Goal: Information Seeking & Learning: Check status

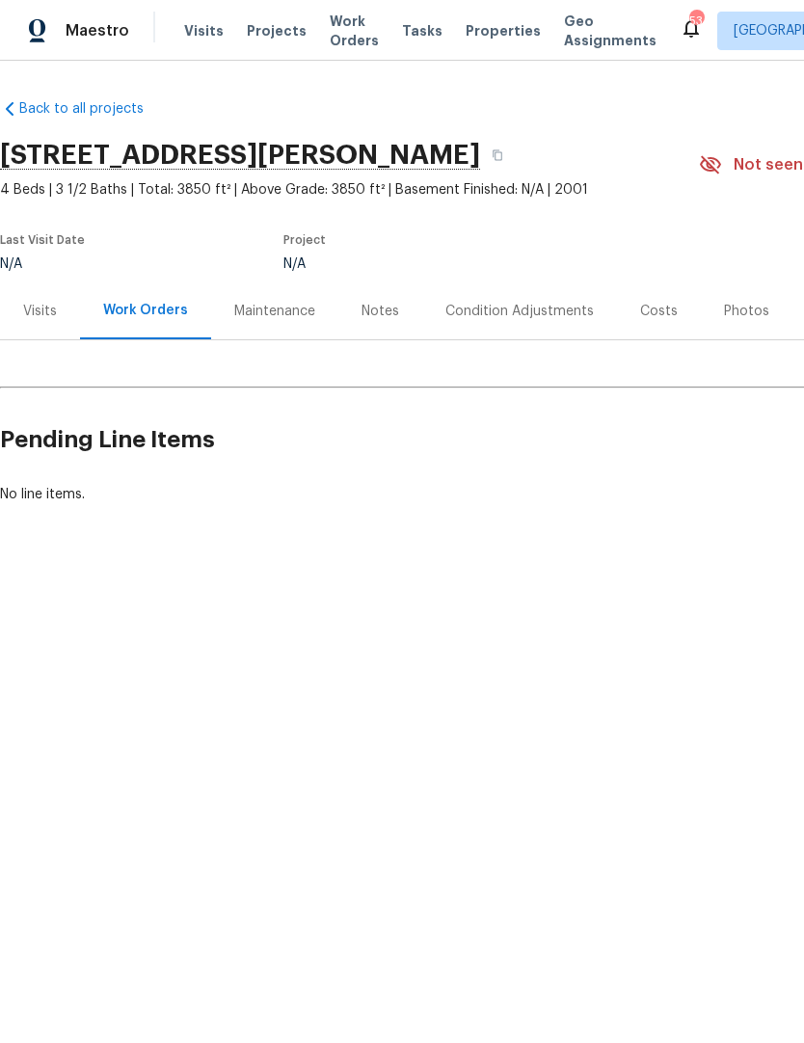
click at [495, 27] on span "Properties" at bounding box center [502, 30] width 75 height 19
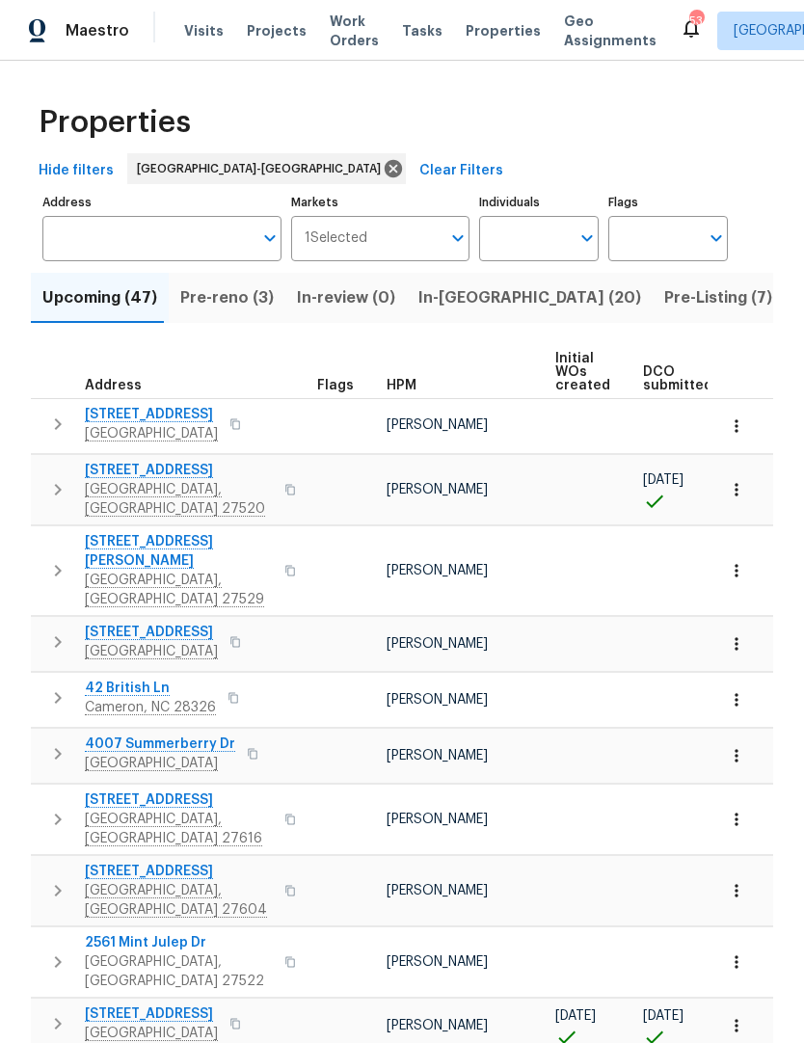
click at [580, 234] on icon "Open" at bounding box center [586, 237] width 23 height 23
type input "Joseph white"
click at [523, 289] on input "checkbox" at bounding box center [514, 299] width 40 height 40
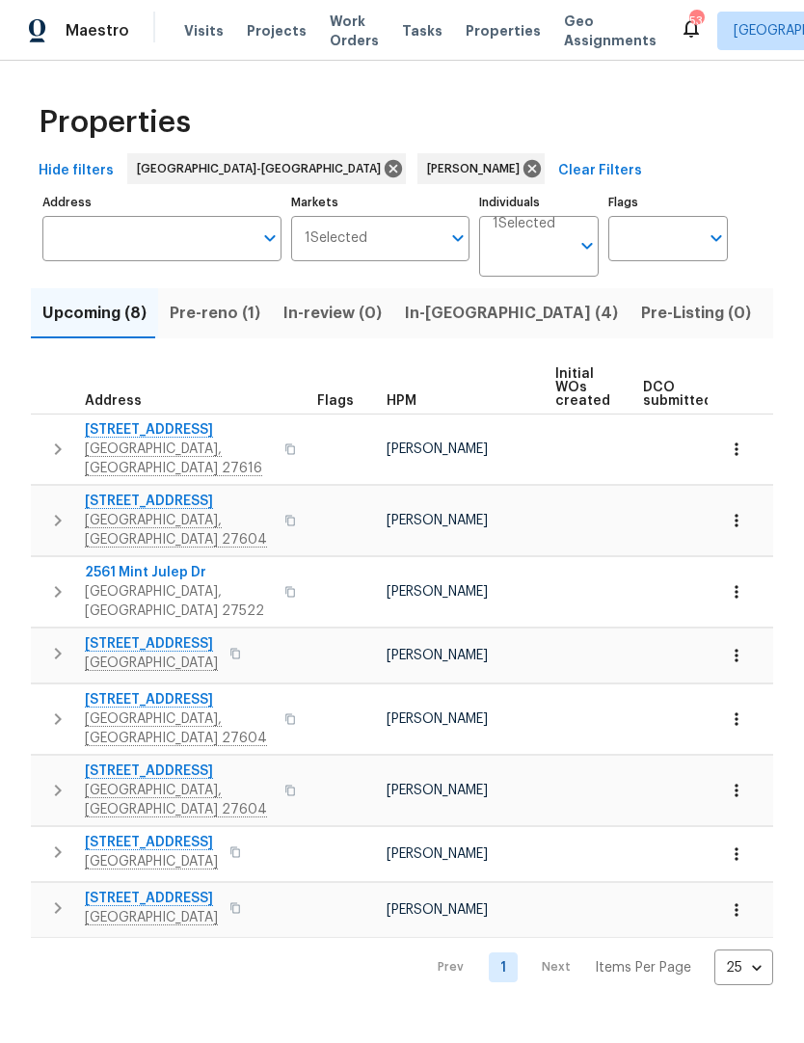
click at [221, 328] on button "Pre-reno (1)" at bounding box center [215, 313] width 114 height 50
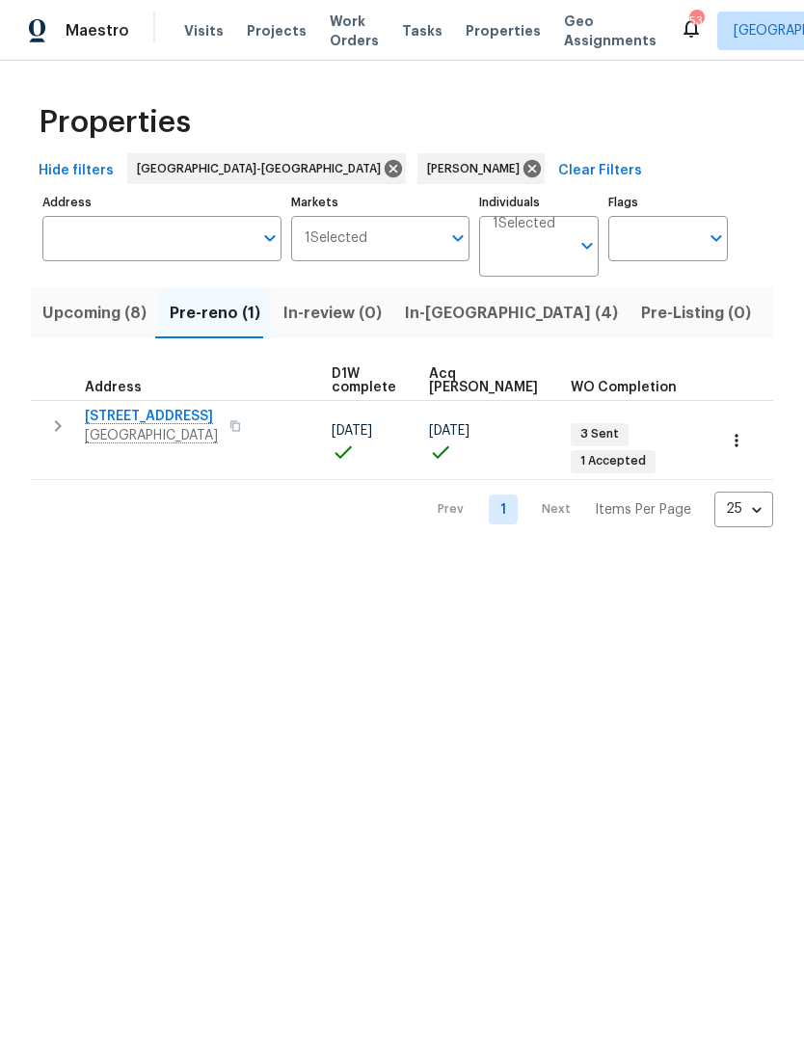
scroll to position [0, 313]
click at [452, 310] on span "In-reno (4)" at bounding box center [511, 313] width 213 height 27
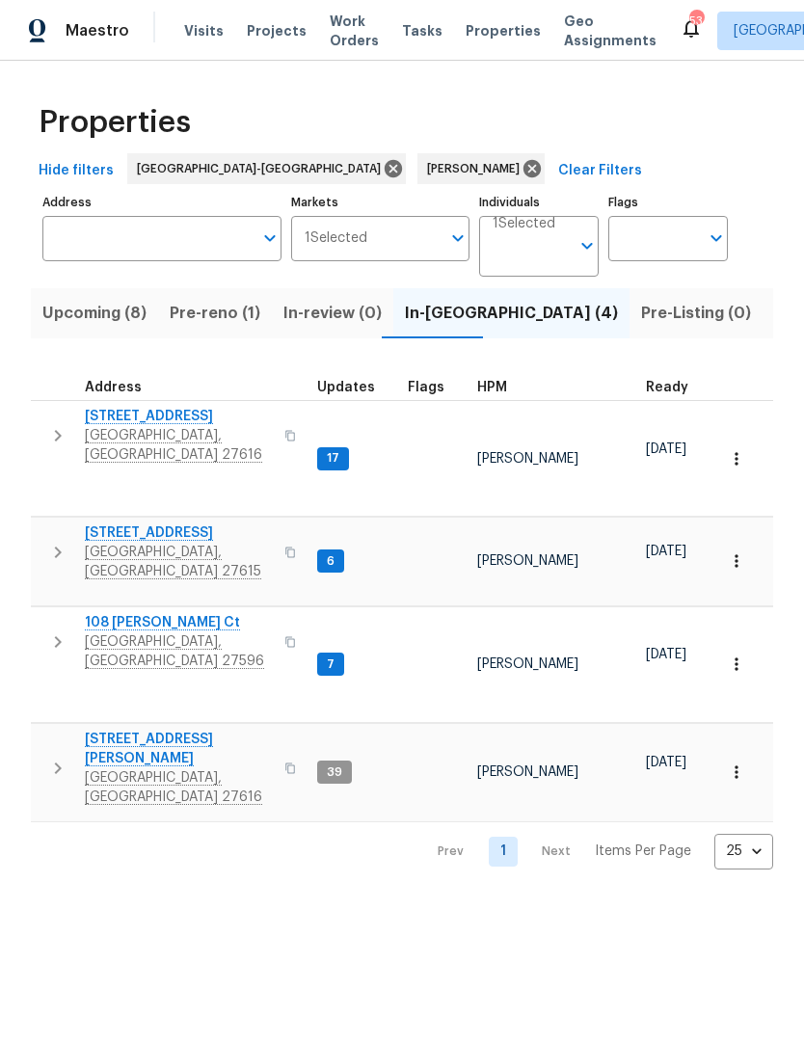
click at [144, 421] on span "[STREET_ADDRESS]" at bounding box center [179, 416] width 188 height 19
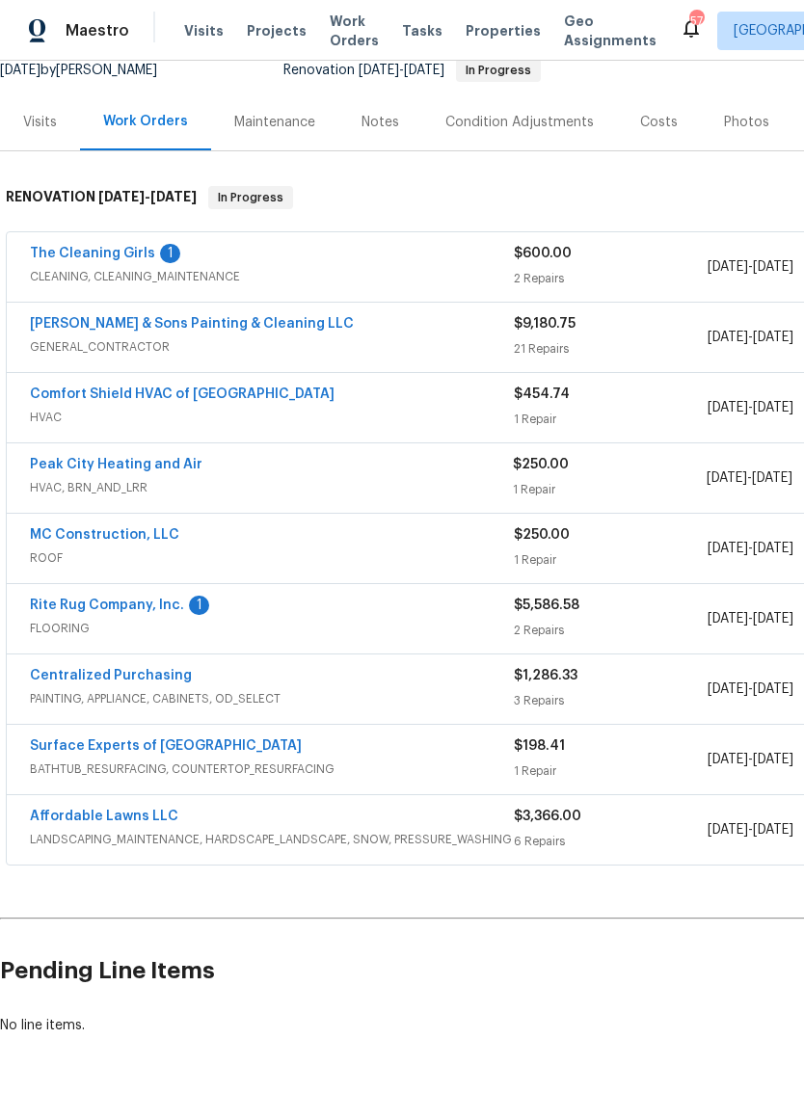
scroll to position [198, 0]
click at [128, 818] on link "Affordable Lawns LLC" at bounding box center [104, 816] width 148 height 13
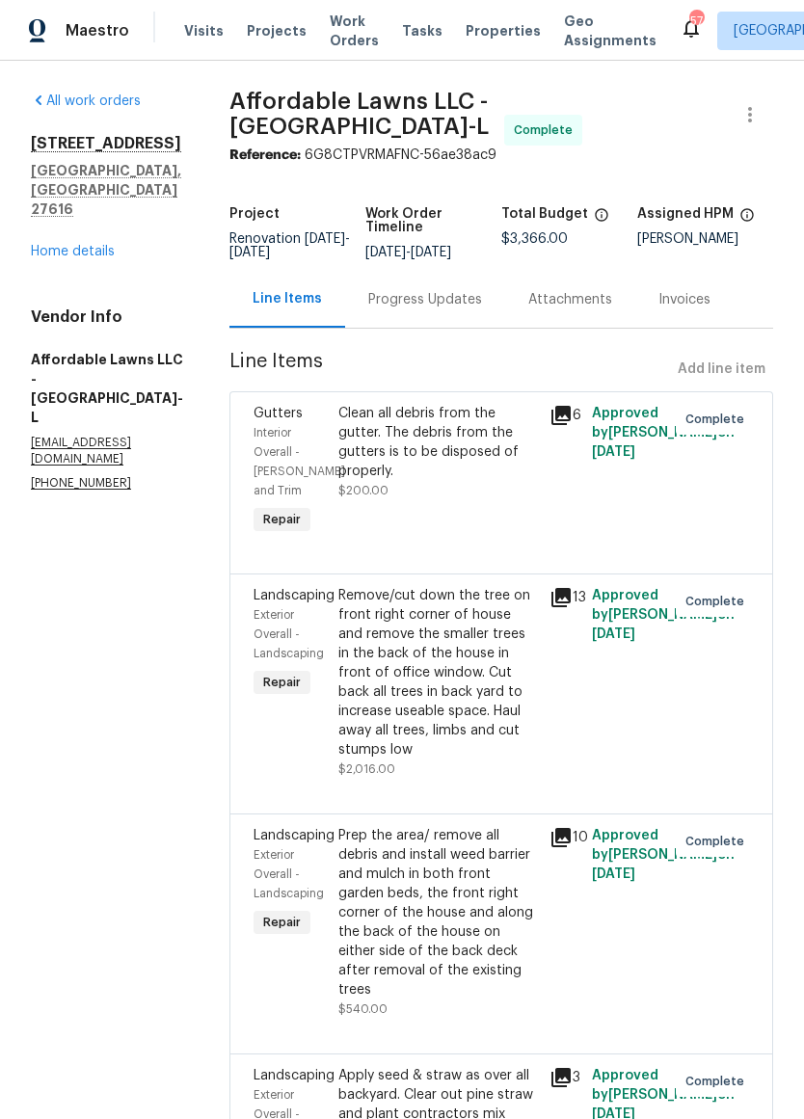
click at [458, 463] on div "Clean all debris from the gutter. The debris from the gutters is to be disposed…" at bounding box center [437, 442] width 199 height 77
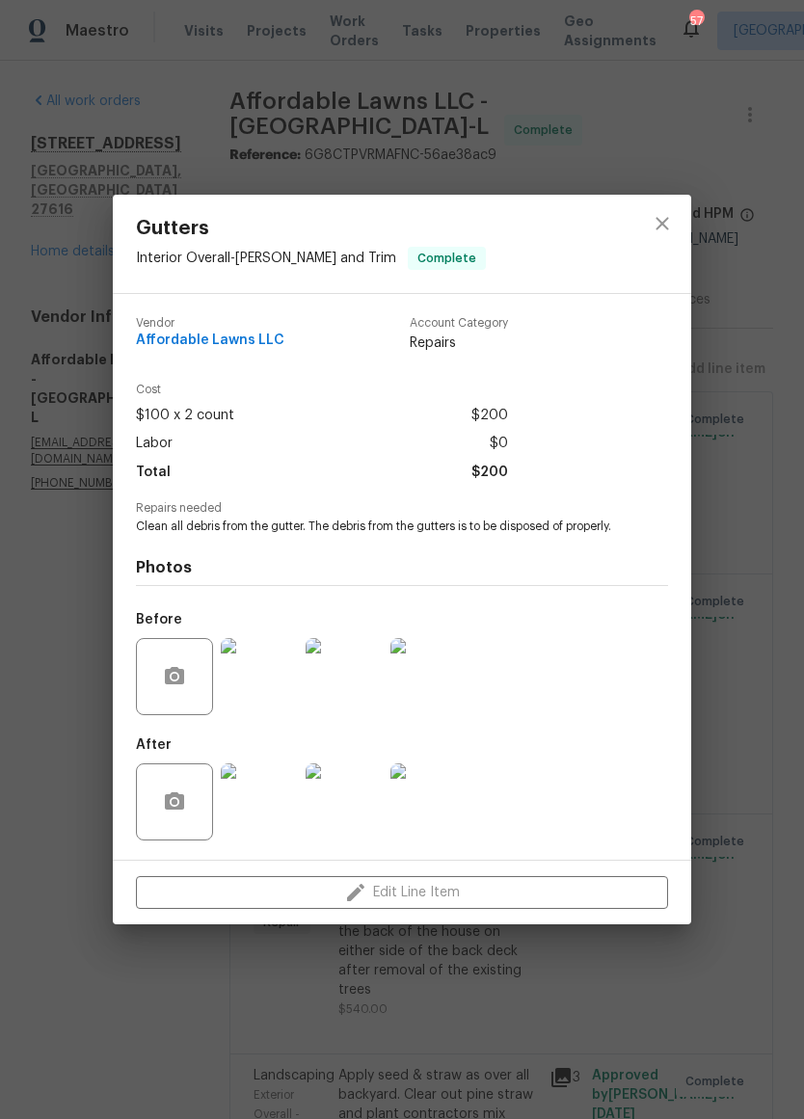
click at [245, 701] on img at bounding box center [259, 676] width 77 height 77
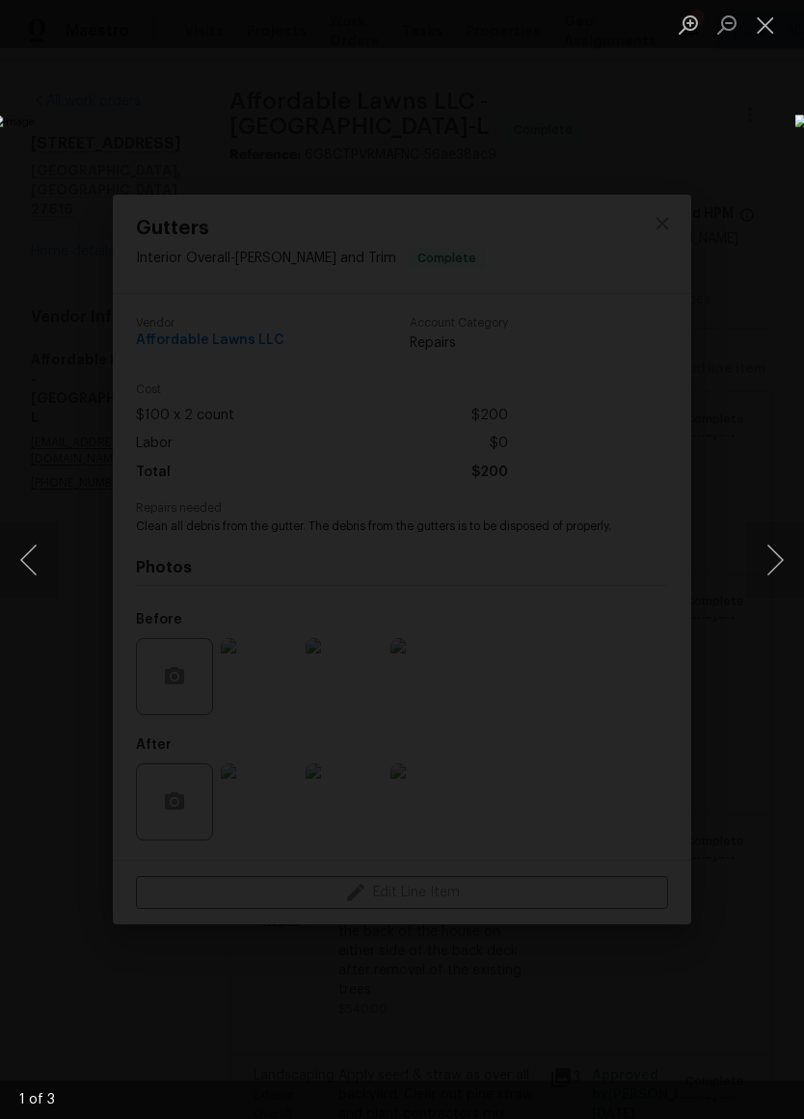
click at [772, 570] on button "Next image" at bounding box center [775, 559] width 58 height 77
click at [759, 564] on button "Next image" at bounding box center [775, 559] width 58 height 77
click at [765, 32] on button "Close lightbox" at bounding box center [765, 25] width 39 height 34
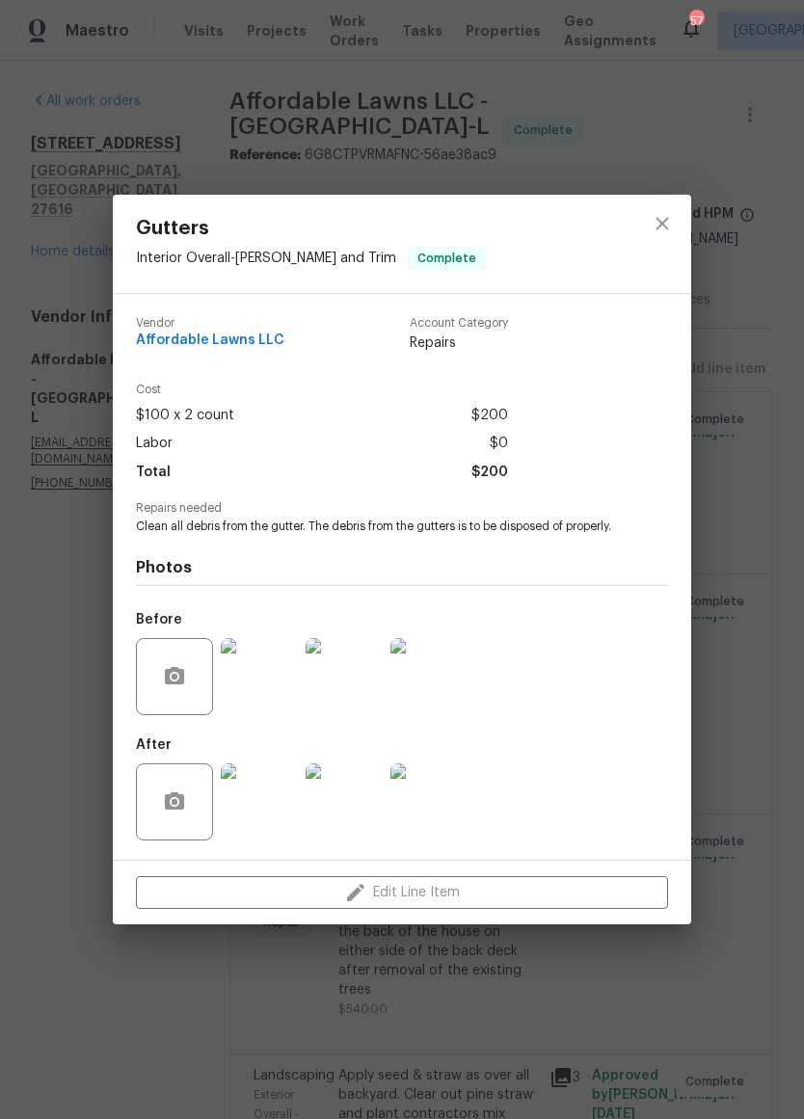
click at [261, 814] on img at bounding box center [259, 801] width 77 height 77
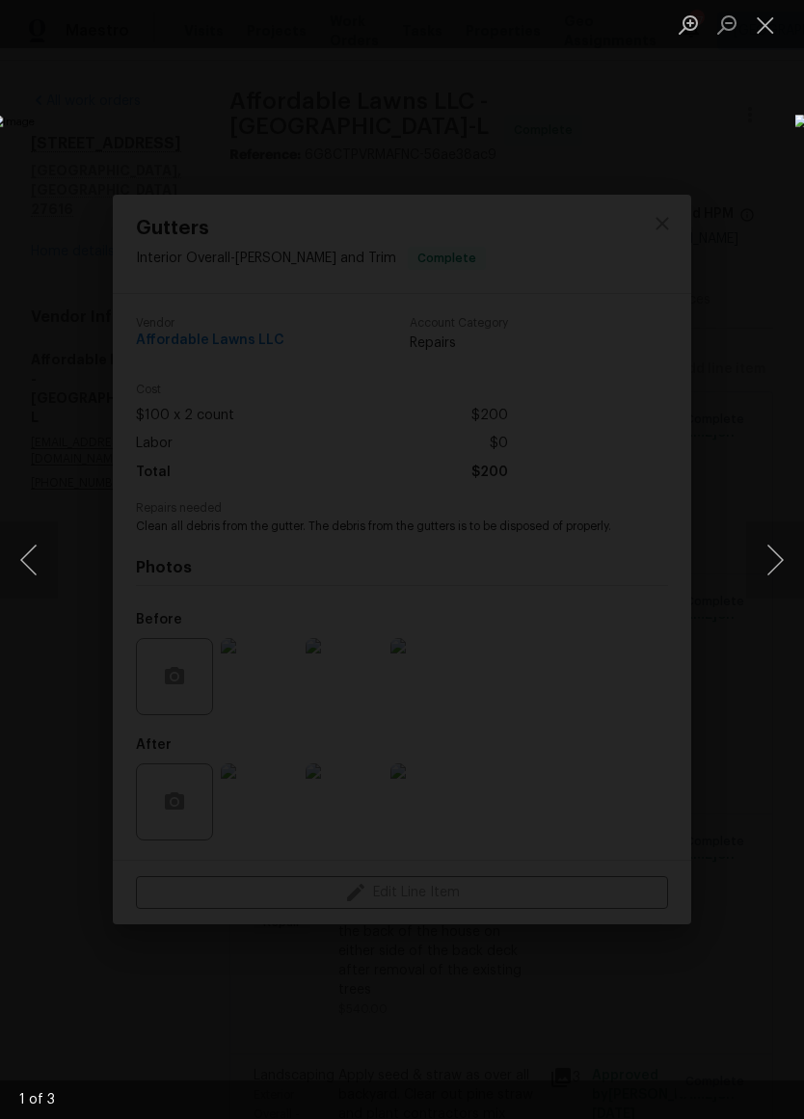
click at [780, 562] on button "Next image" at bounding box center [775, 559] width 58 height 77
click at [630, 513] on img "Lightbox" at bounding box center [310, 559] width 639 height 889
click at [772, 564] on button "Next image" at bounding box center [775, 559] width 58 height 77
click at [781, 33] on button "Close lightbox" at bounding box center [765, 25] width 39 height 34
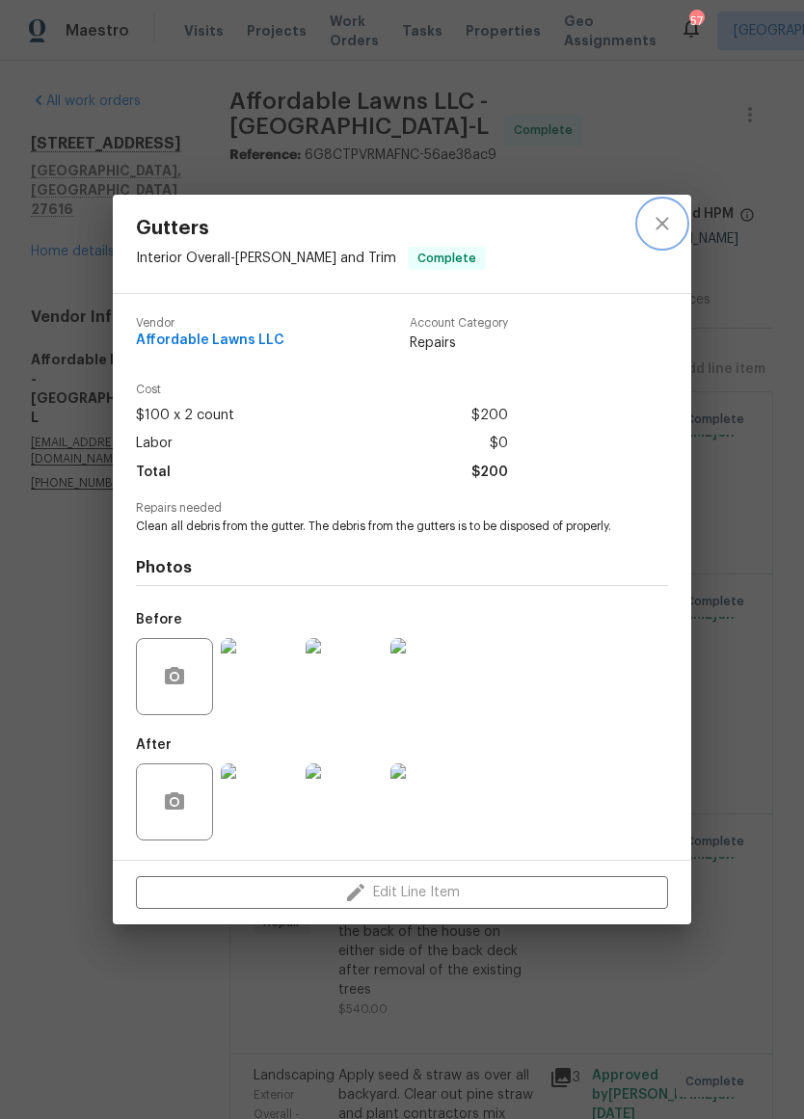
click at [679, 220] on button "close" at bounding box center [662, 223] width 46 height 46
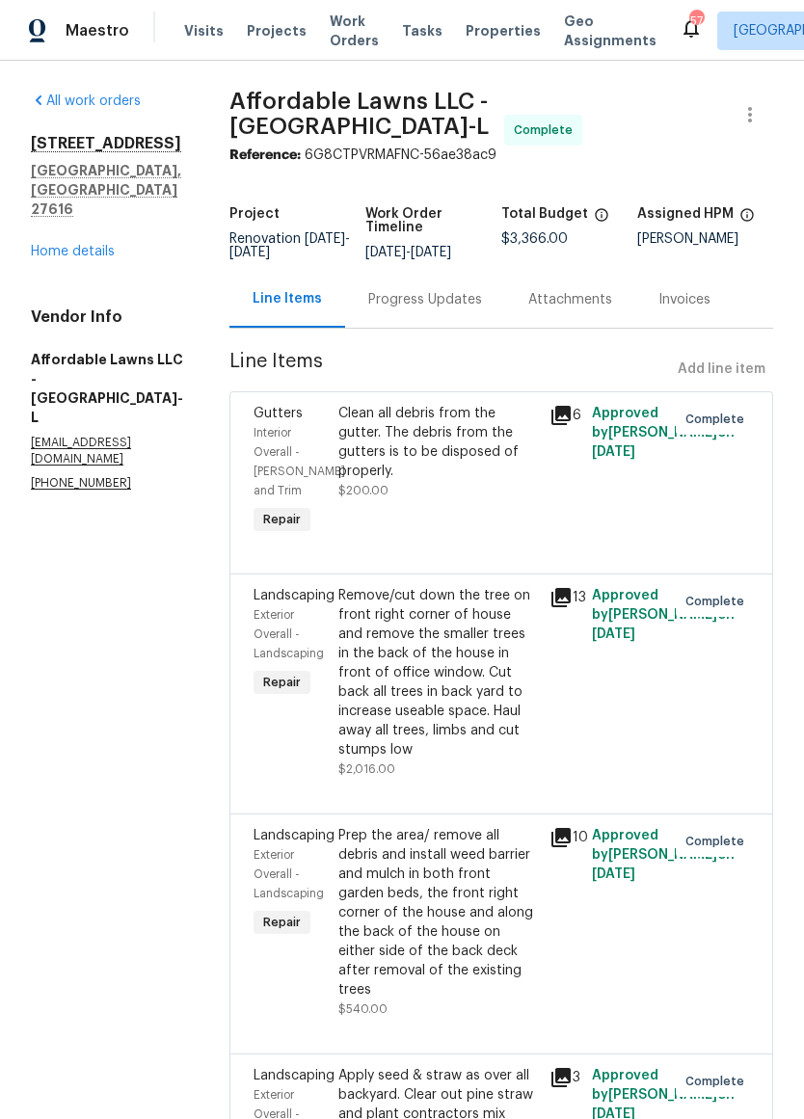
click at [93, 245] on link "Home details" at bounding box center [73, 251] width 84 height 13
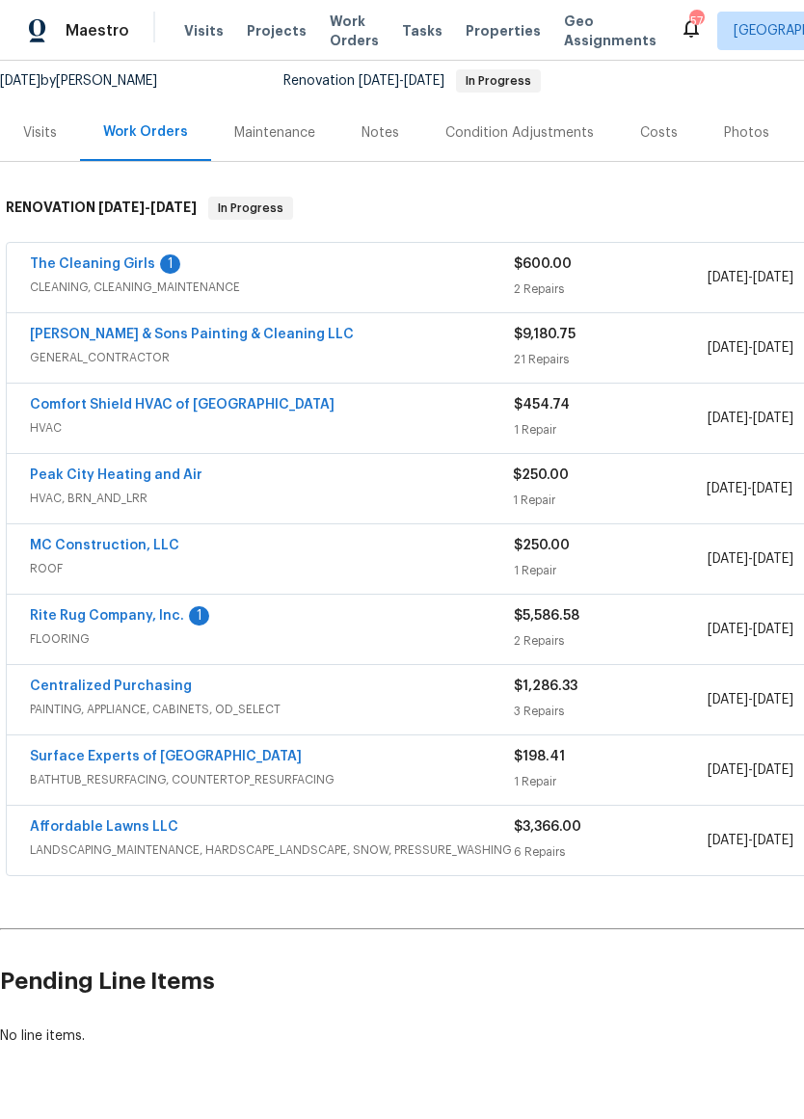
scroll to position [188, 0]
click at [133, 265] on link "The Cleaning Girls" at bounding box center [92, 263] width 125 height 13
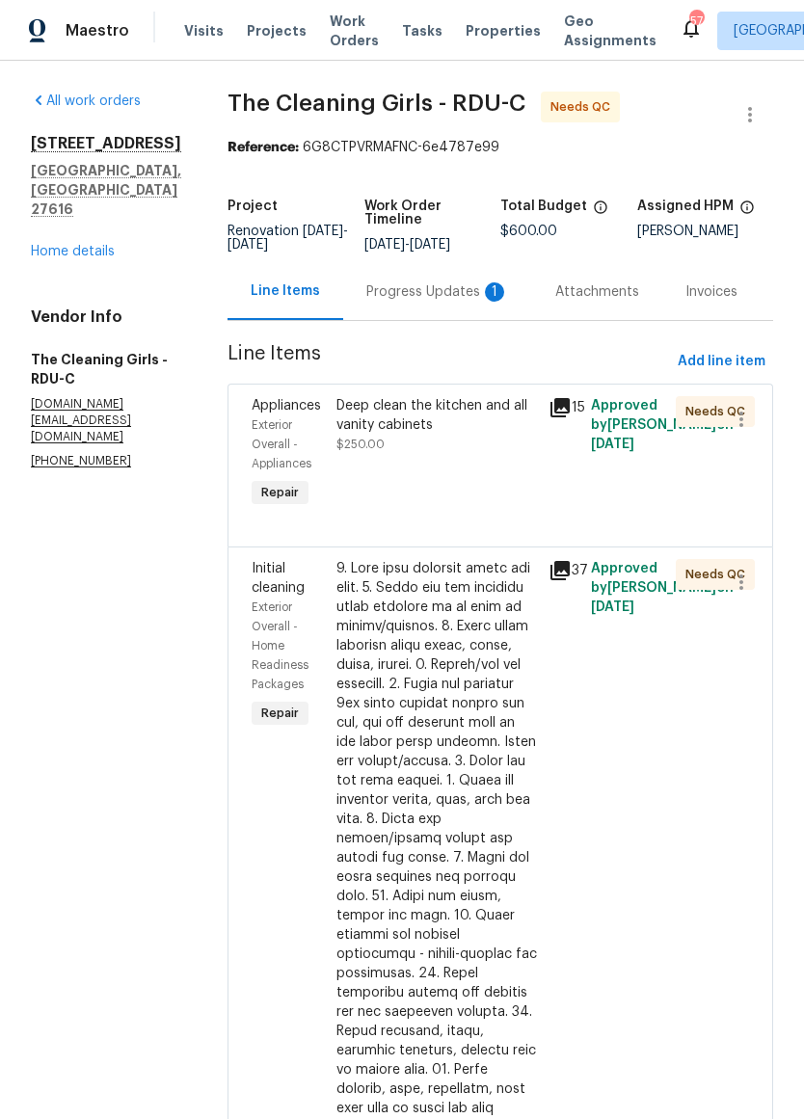
click at [452, 302] on div "Progress Updates 1" at bounding box center [437, 291] width 143 height 19
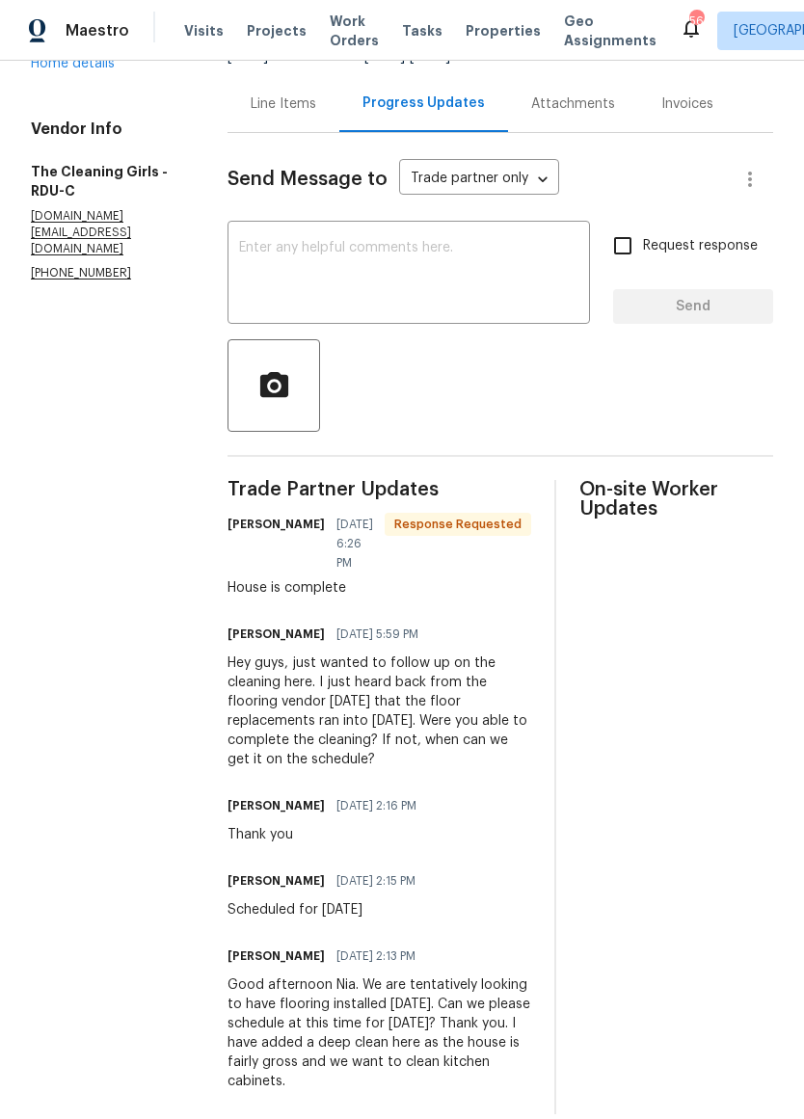
scroll to position [185, 0]
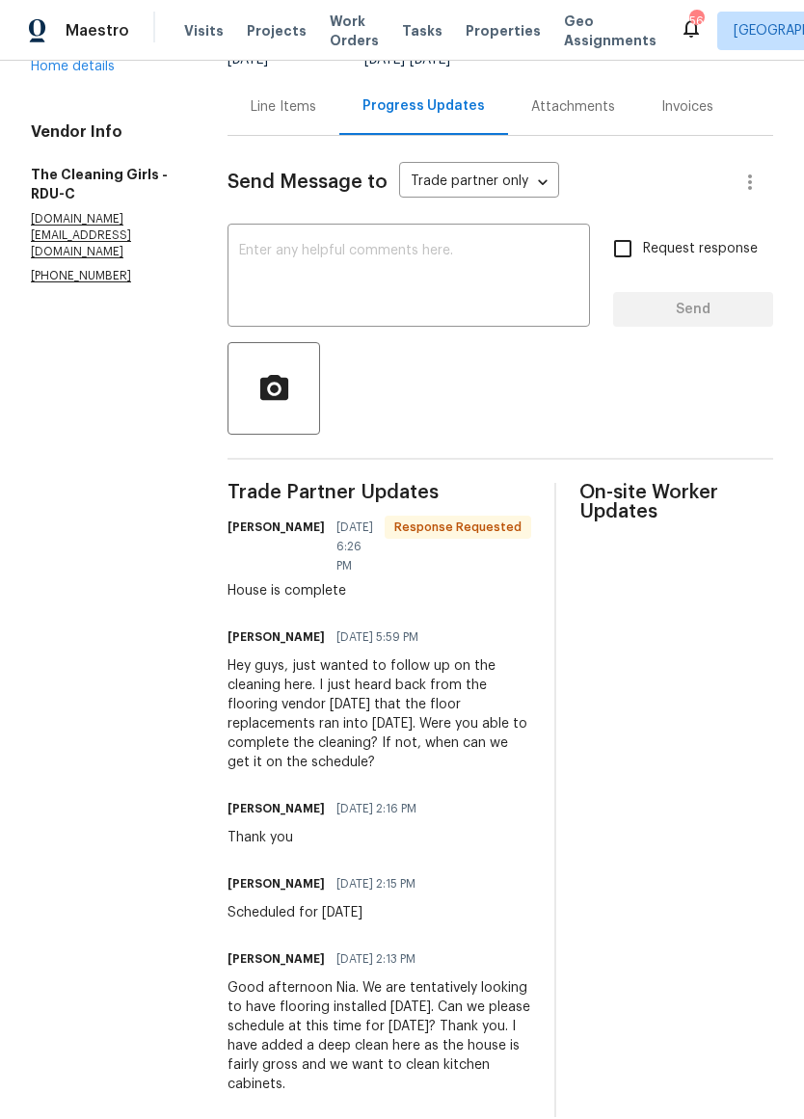
click at [446, 763] on div "Hey guys, just wanted to follow up on the cleaning here. I just heard back from…" at bounding box center [379, 714] width 304 height 116
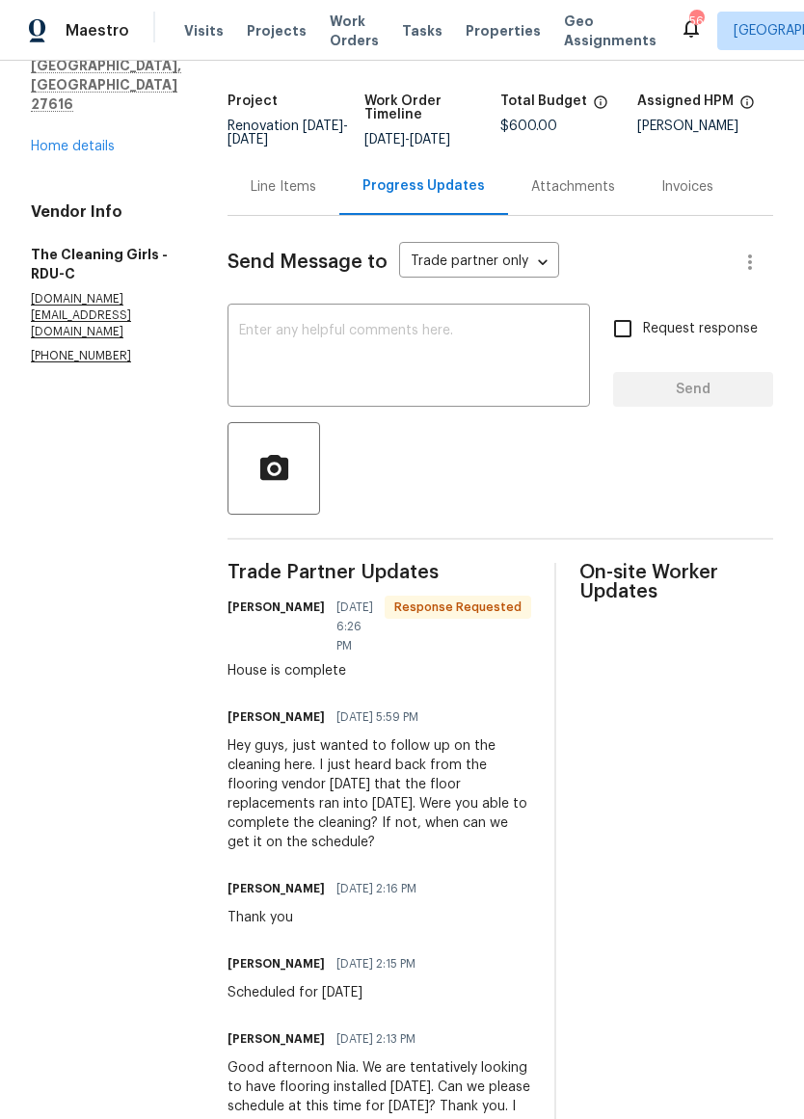
scroll to position [104, 0]
click at [307, 198] on div "Line Items" at bounding box center [284, 187] width 66 height 19
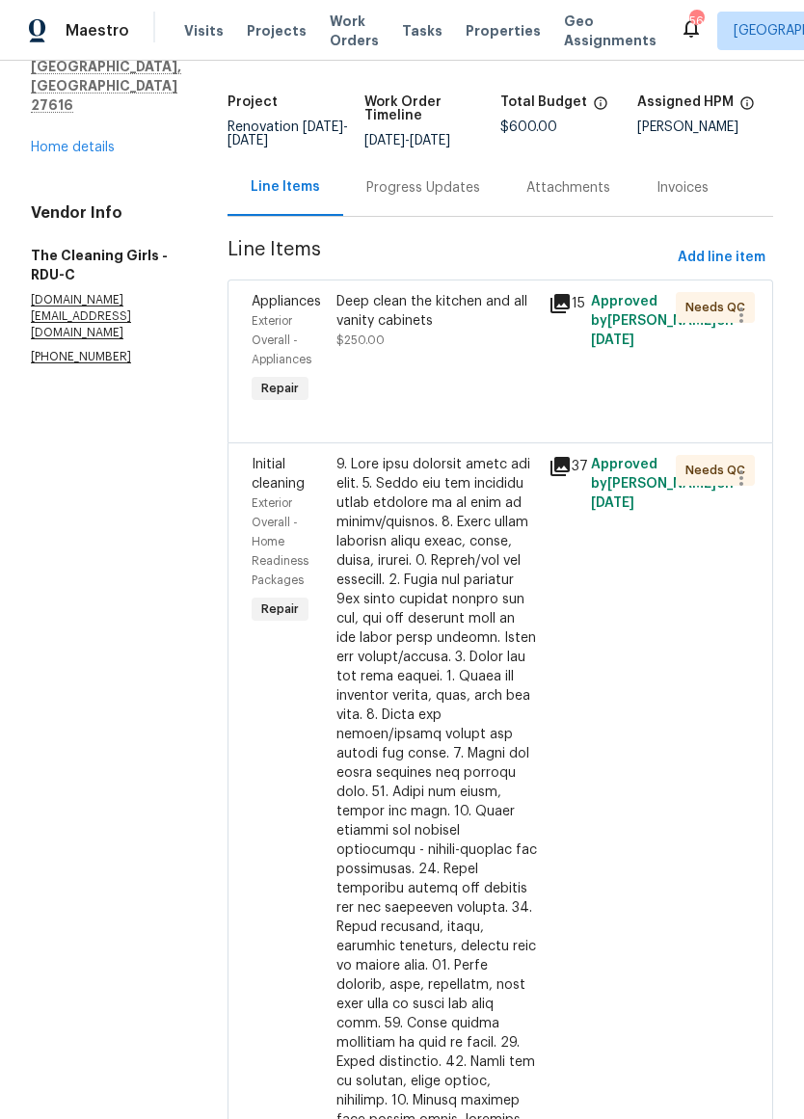
click at [451, 632] on div at bounding box center [436, 917] width 200 height 925
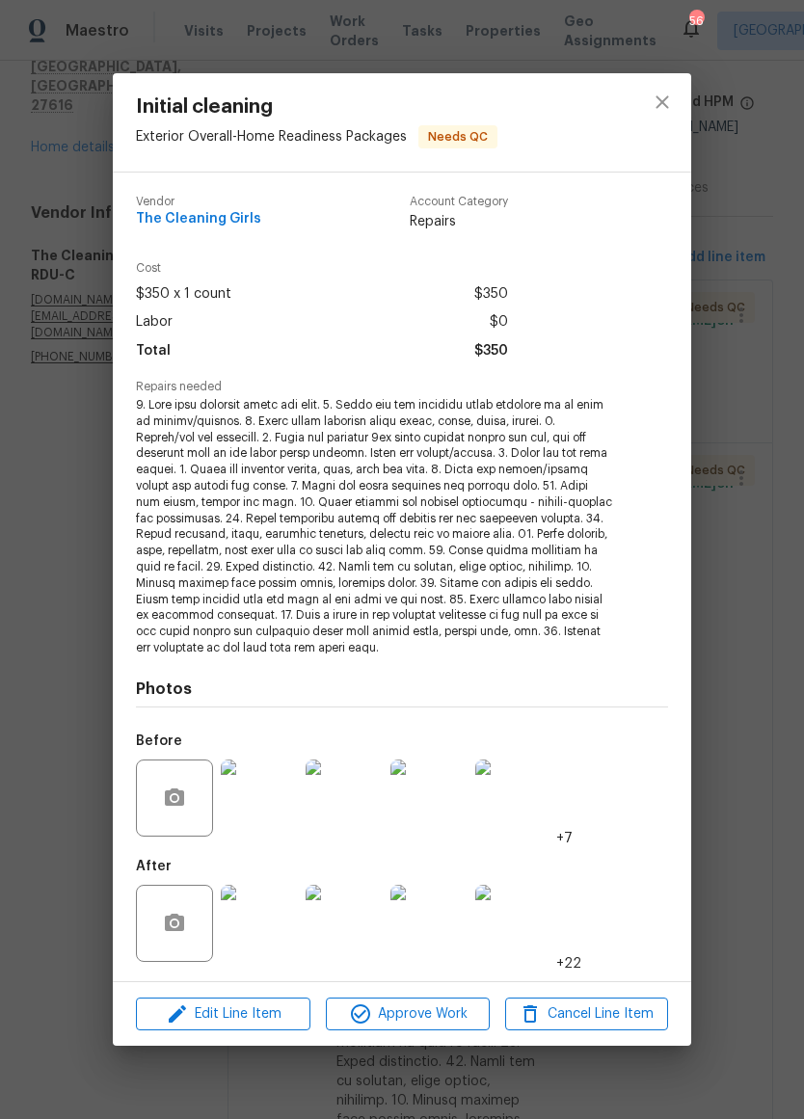
click at [263, 906] on img at bounding box center [259, 923] width 77 height 77
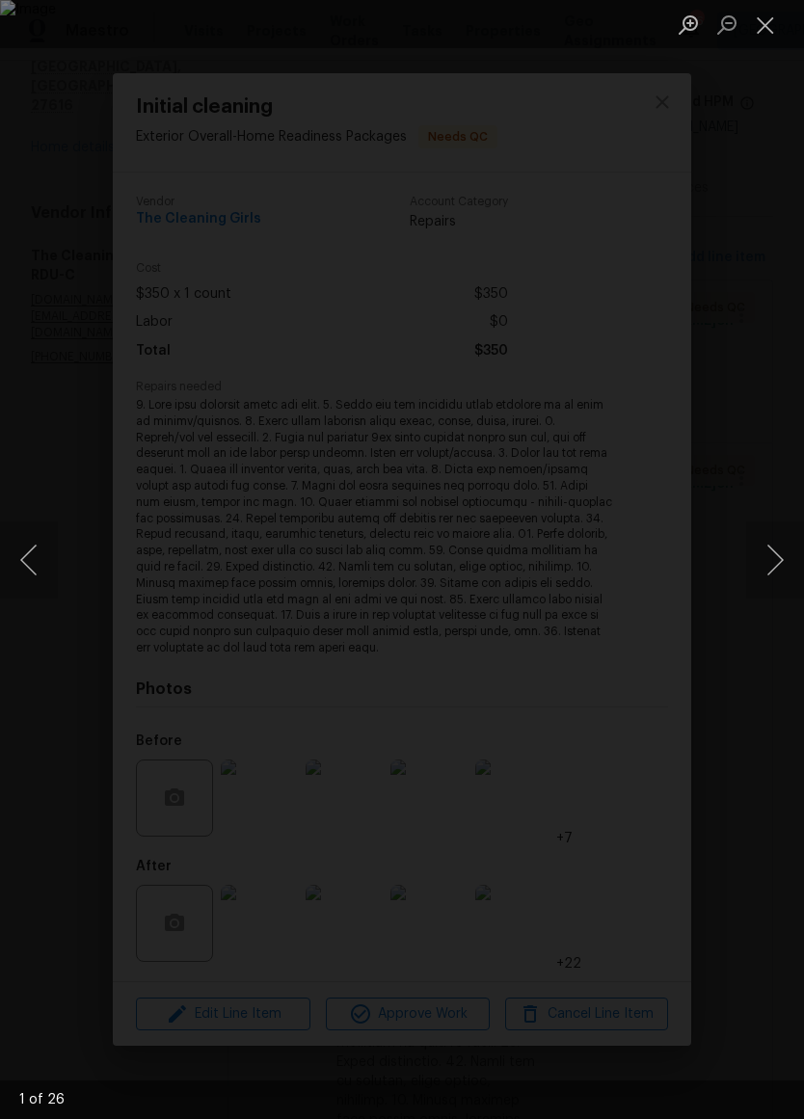
click at [774, 546] on button "Next image" at bounding box center [775, 559] width 58 height 77
click at [773, 28] on button "Close lightbox" at bounding box center [765, 25] width 39 height 34
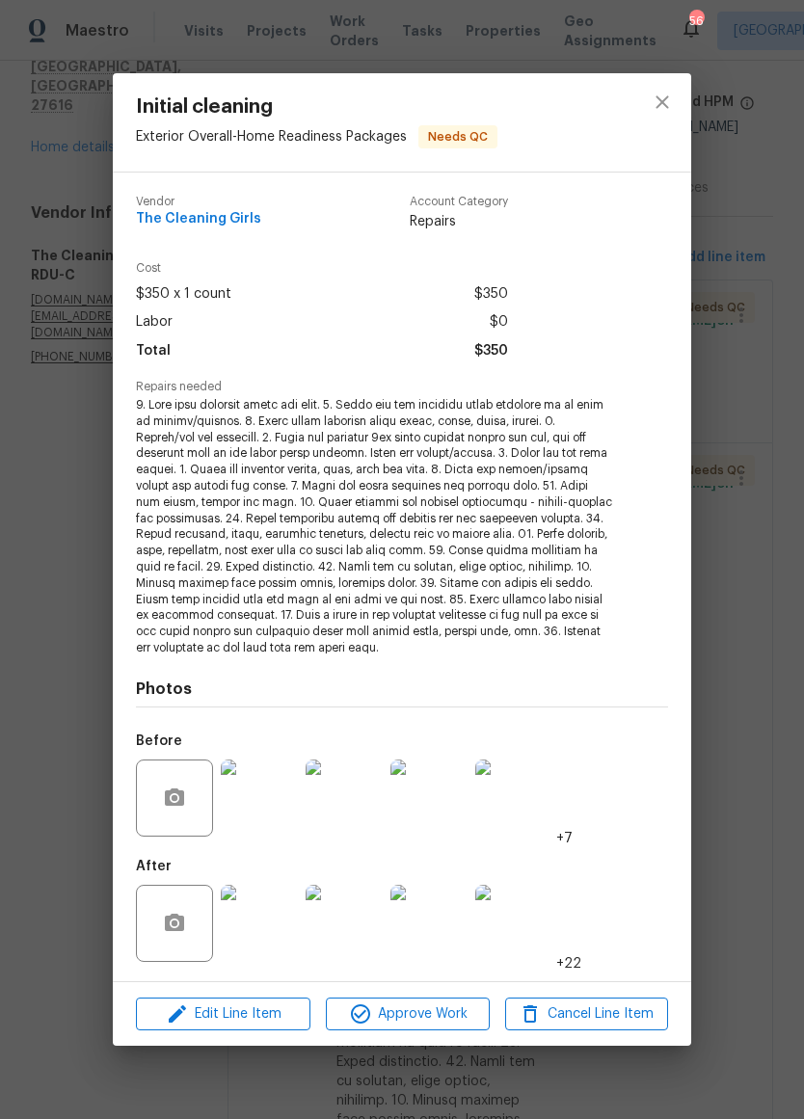
click at [270, 803] on img at bounding box center [259, 797] width 77 height 77
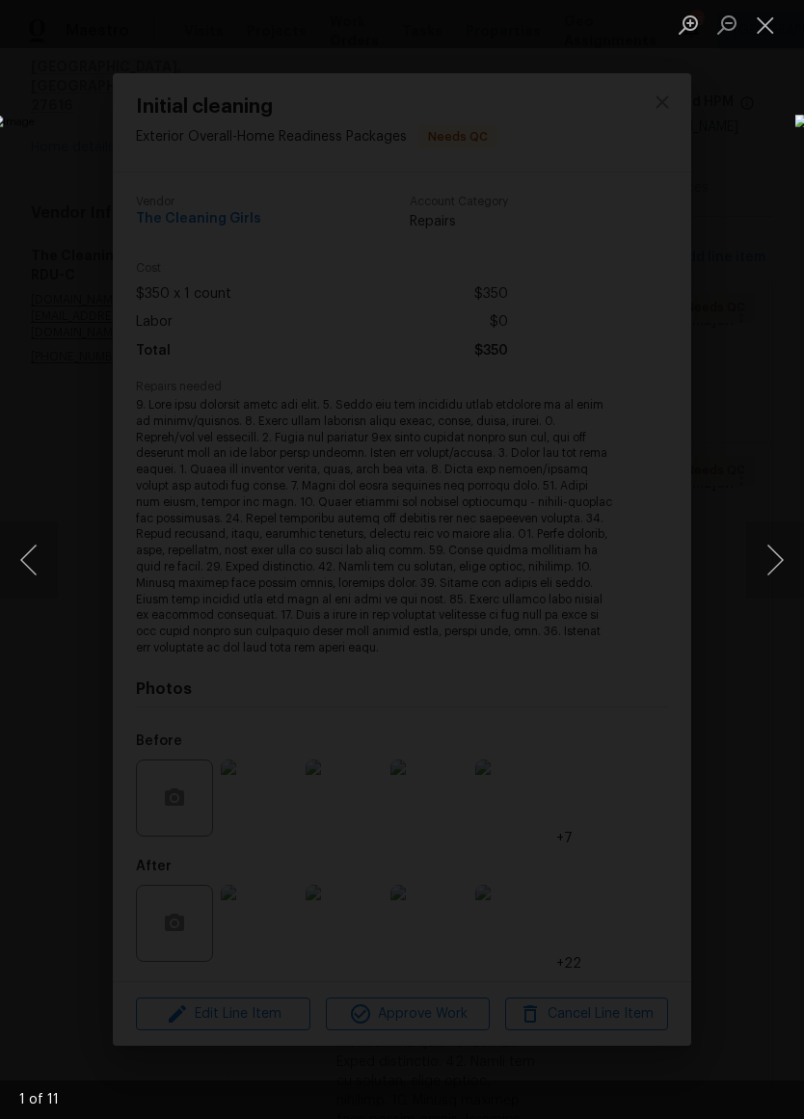
click at [773, 547] on button "Next image" at bounding box center [775, 559] width 58 height 77
click at [785, 563] on button "Next image" at bounding box center [775, 559] width 58 height 77
click at [772, 566] on button "Next image" at bounding box center [775, 559] width 58 height 77
click at [795, 38] on ul "Lightbox" at bounding box center [736, 24] width 135 height 48
click at [794, 38] on ul "Lightbox" at bounding box center [736, 24] width 135 height 48
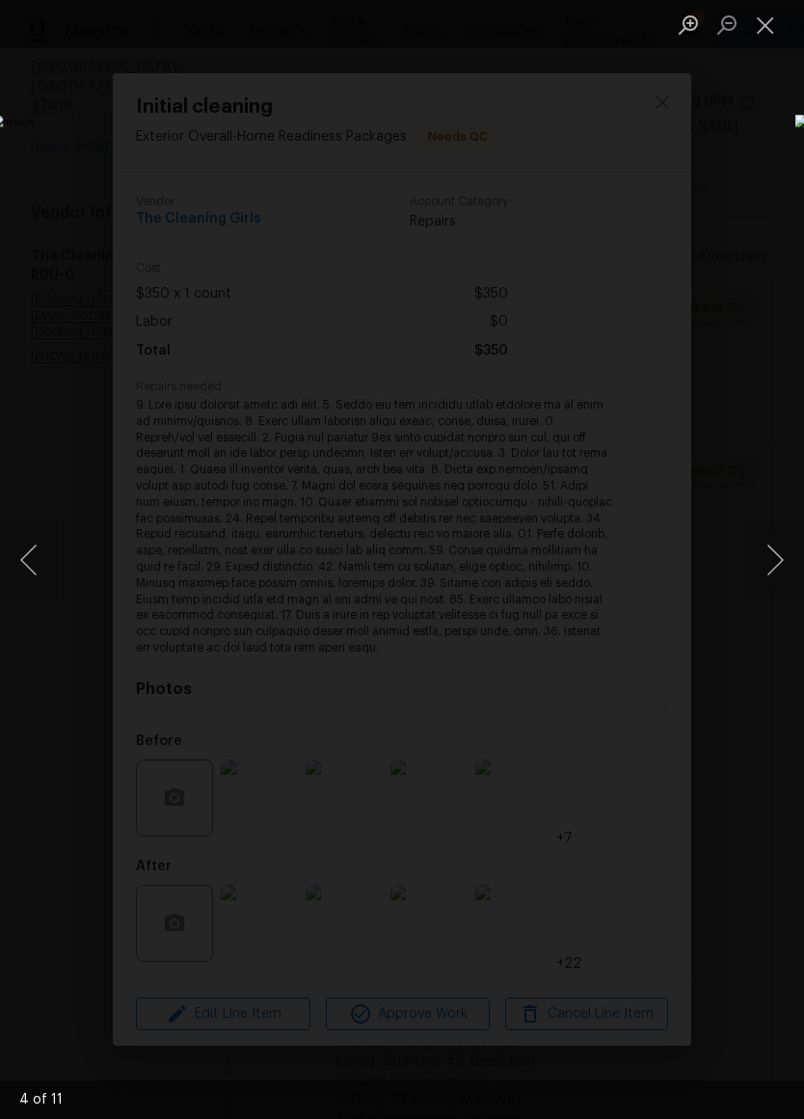
click at [760, 30] on button "Close lightbox" at bounding box center [765, 25] width 39 height 34
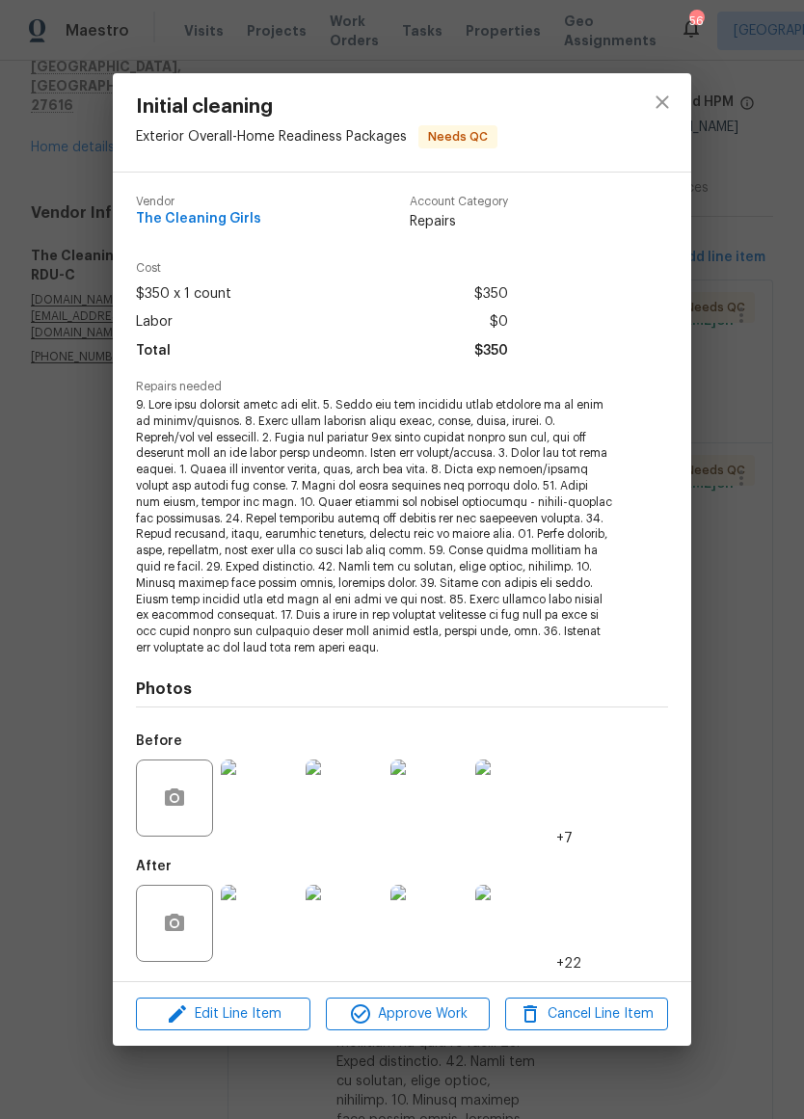
click at [503, 940] on img at bounding box center [513, 923] width 77 height 77
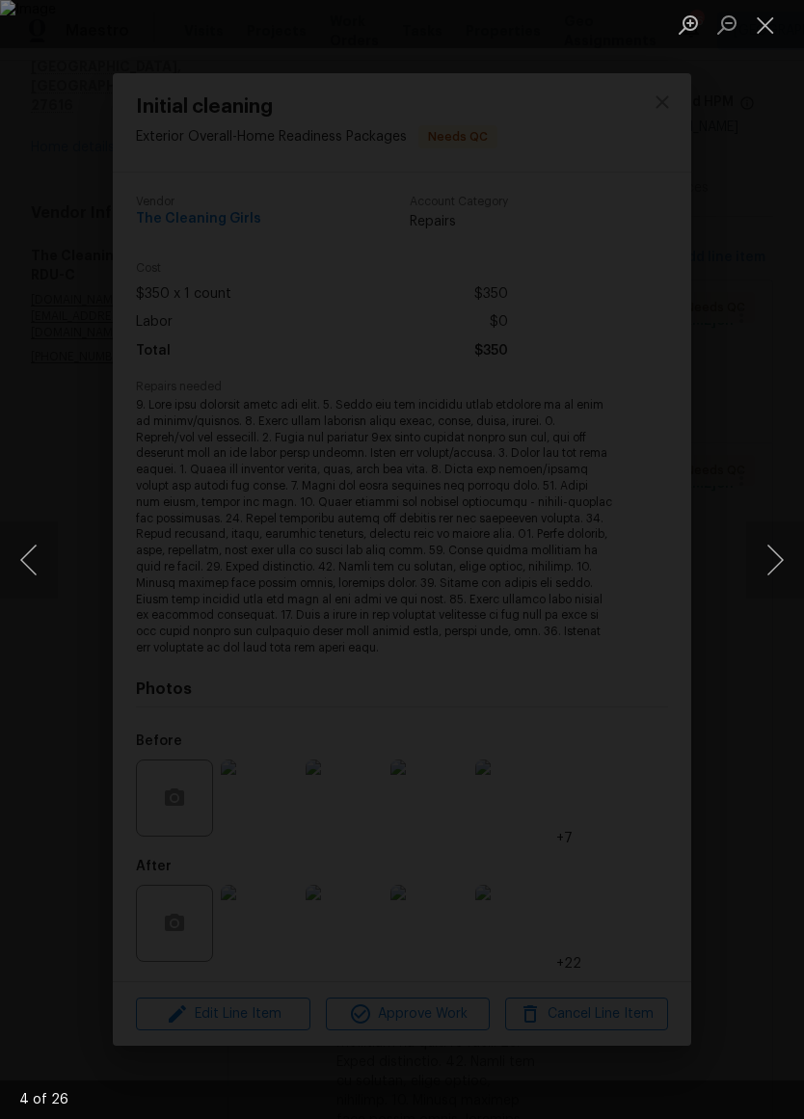
click at [416, 661] on div "Lightbox" at bounding box center [402, 559] width 804 height 1119
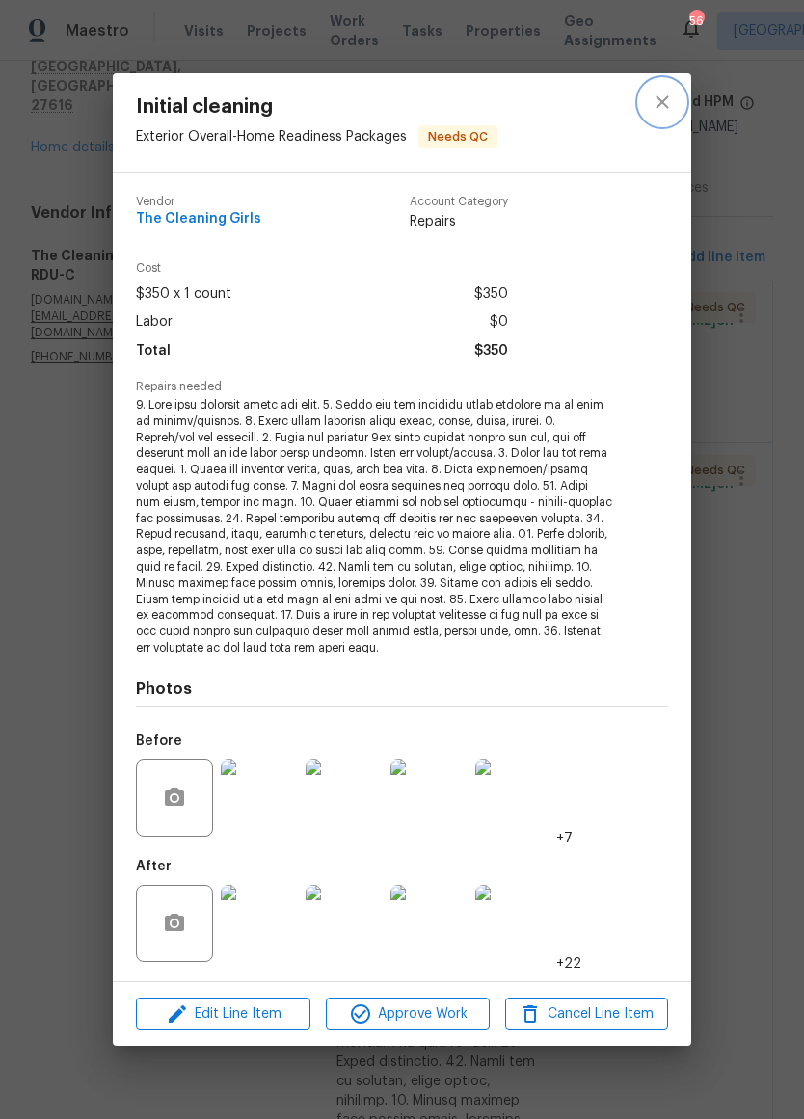
click at [680, 103] on button "close" at bounding box center [662, 102] width 46 height 46
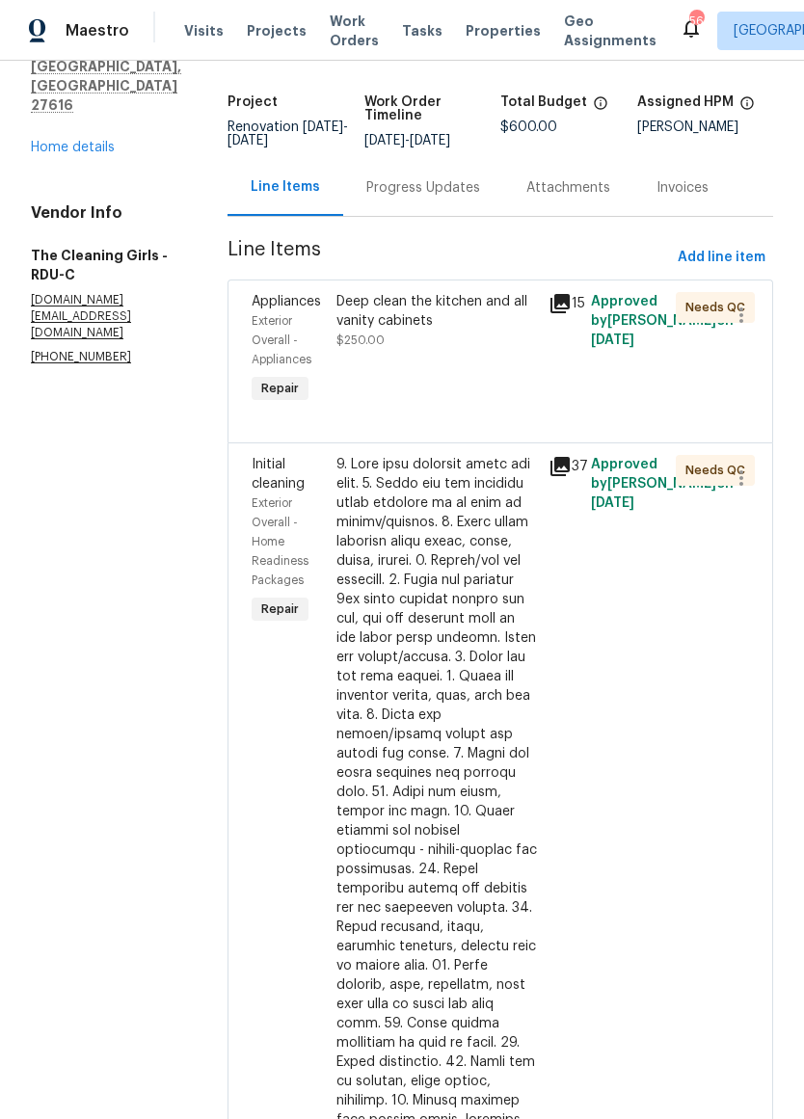
click at [485, 703] on div at bounding box center [436, 917] width 200 height 925
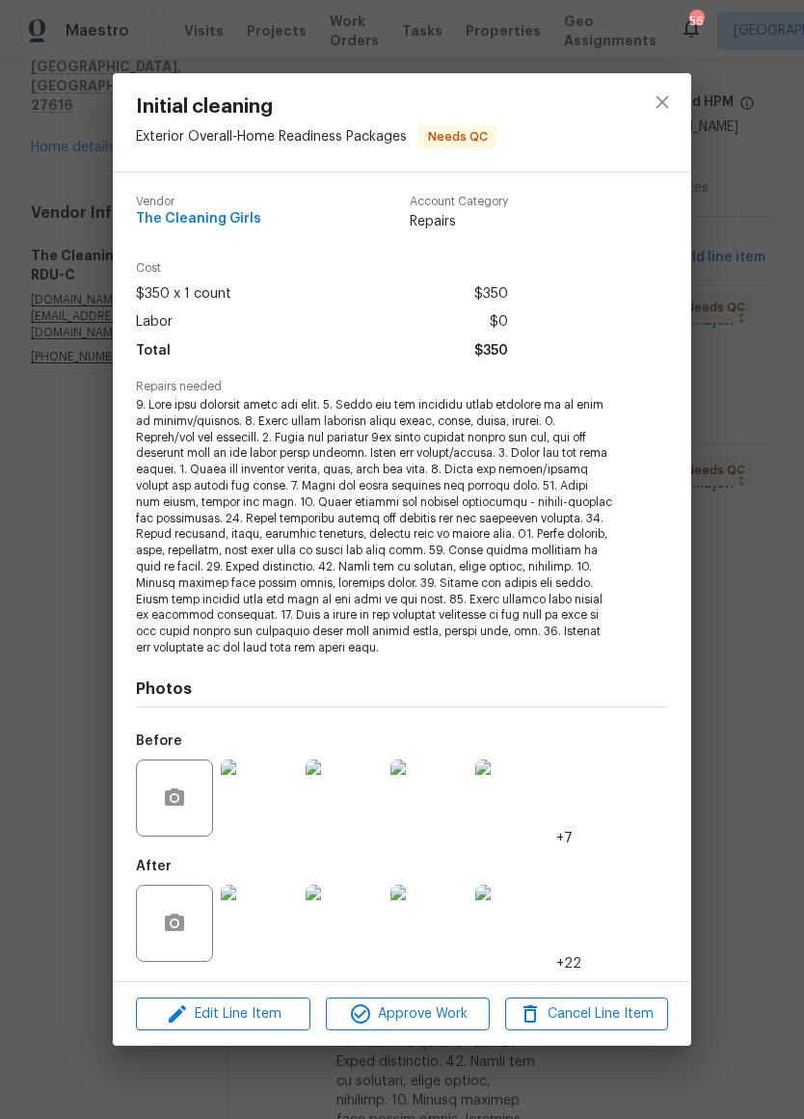
click at [518, 912] on img at bounding box center [513, 923] width 77 height 77
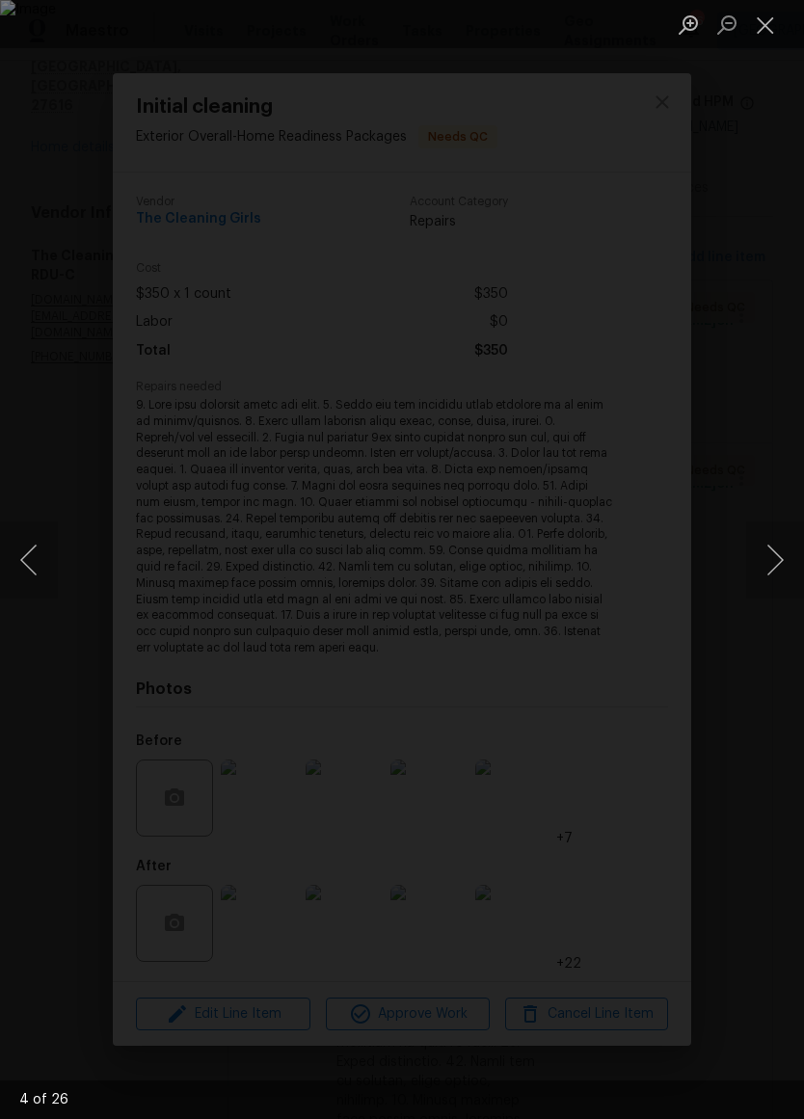
click at [772, 34] on button "Close lightbox" at bounding box center [765, 25] width 39 height 34
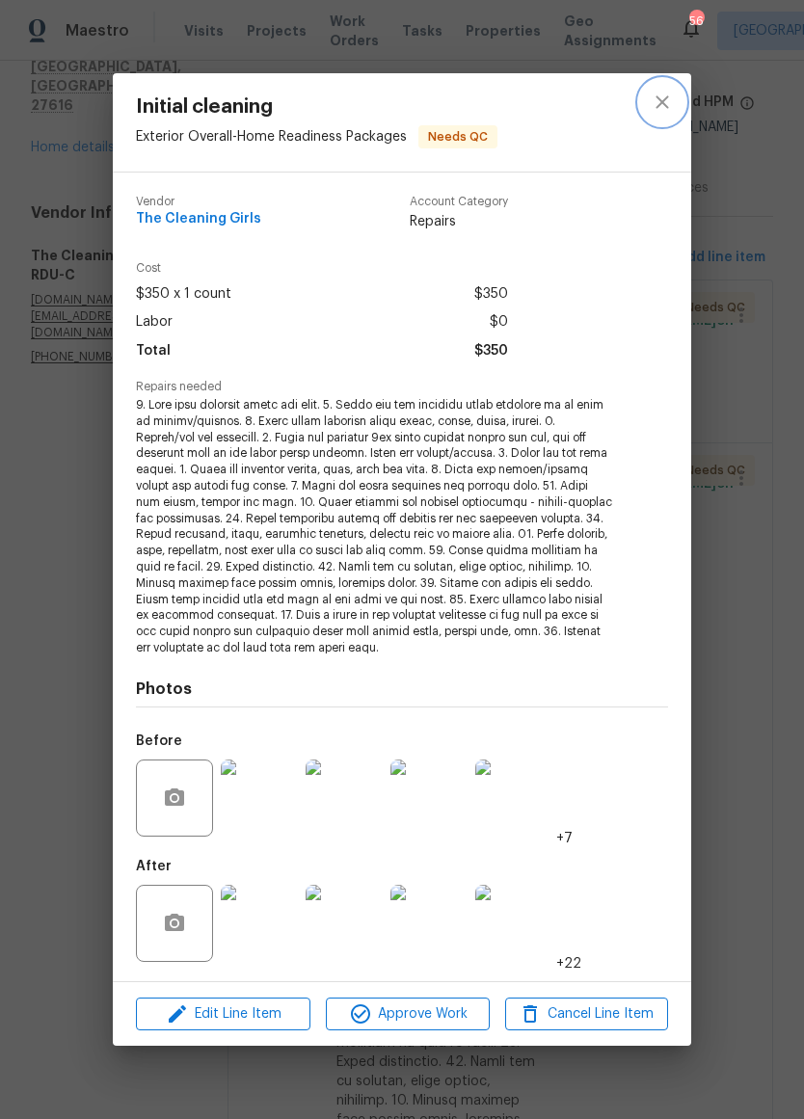
click at [672, 110] on icon "close" at bounding box center [661, 102] width 23 height 23
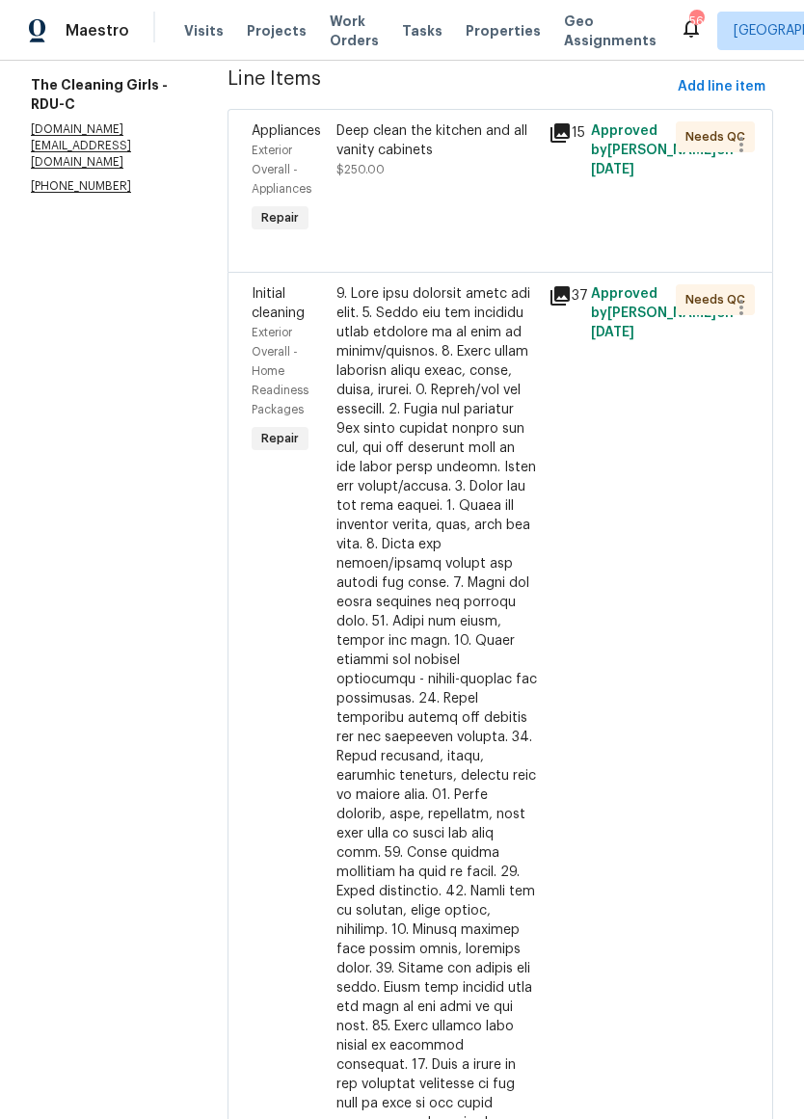
scroll to position [277, 0]
